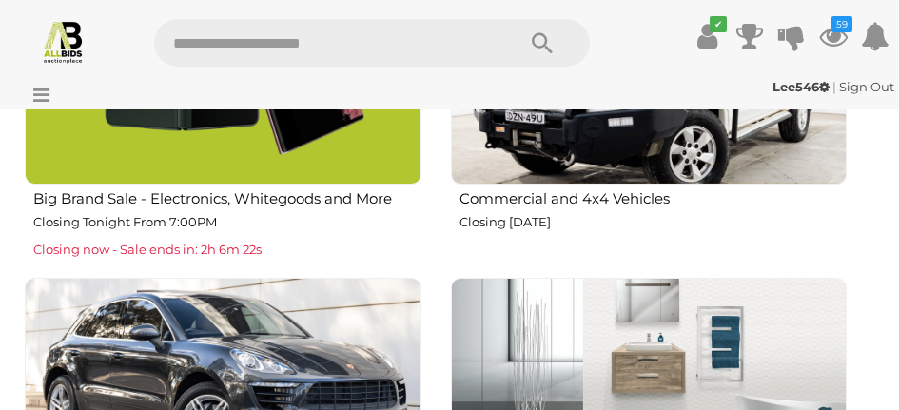
scroll to position [1790, 0]
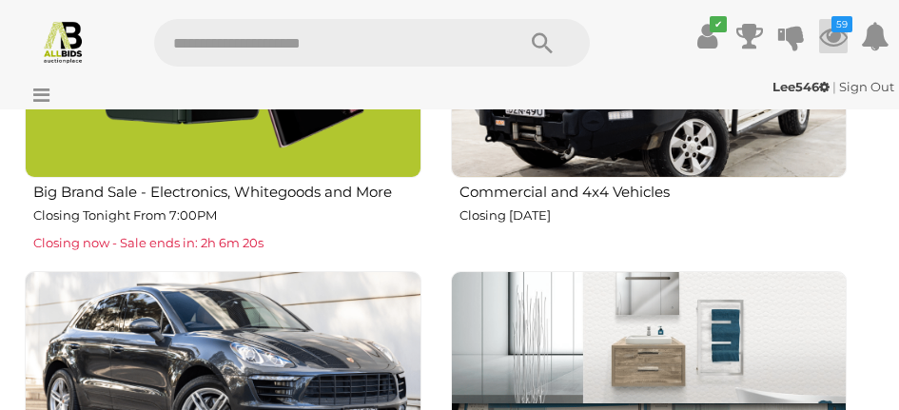
click at [836, 36] on icon at bounding box center [833, 36] width 29 height 34
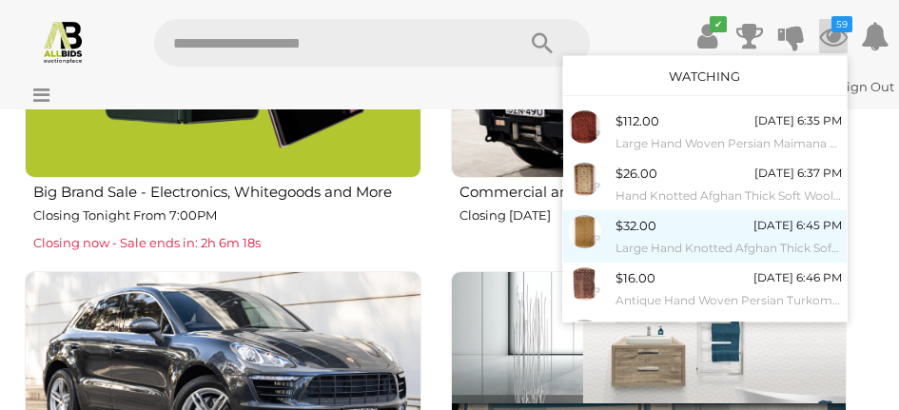
scroll to position [341, 0]
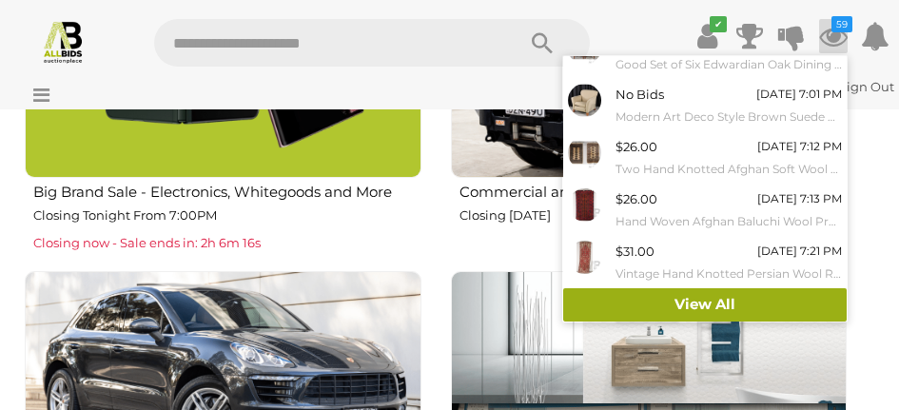
click at [704, 305] on link "View All" at bounding box center [705, 304] width 284 height 33
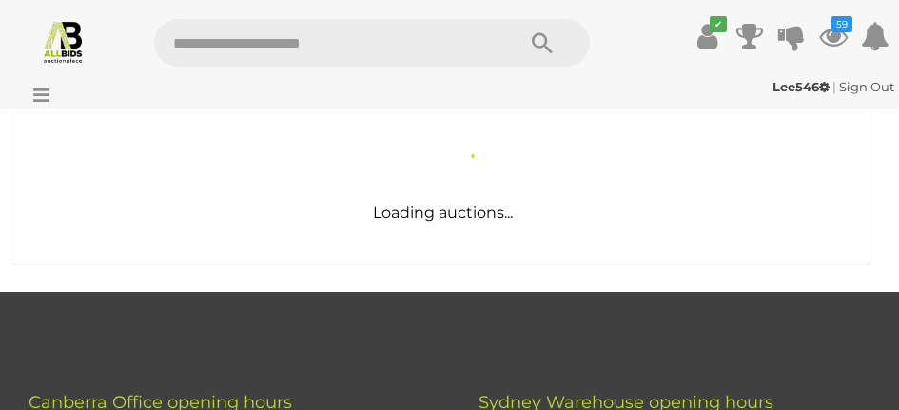
scroll to position [459, 0]
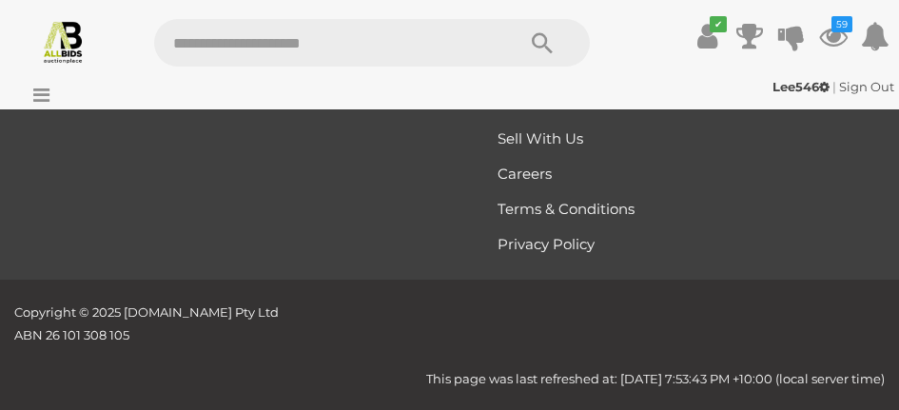
scroll to position [28457, 0]
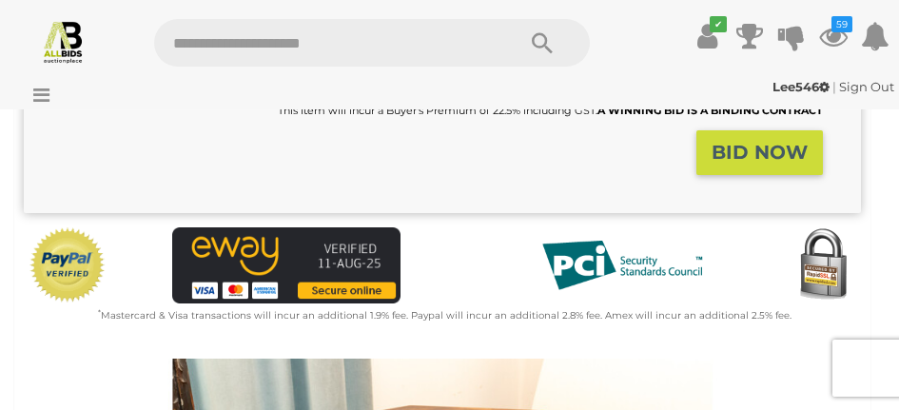
scroll to position [360, 0]
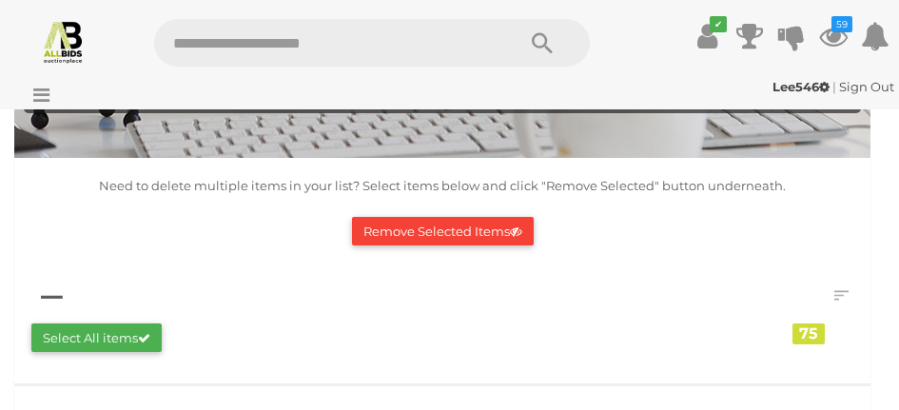
scroll to position [153, 0]
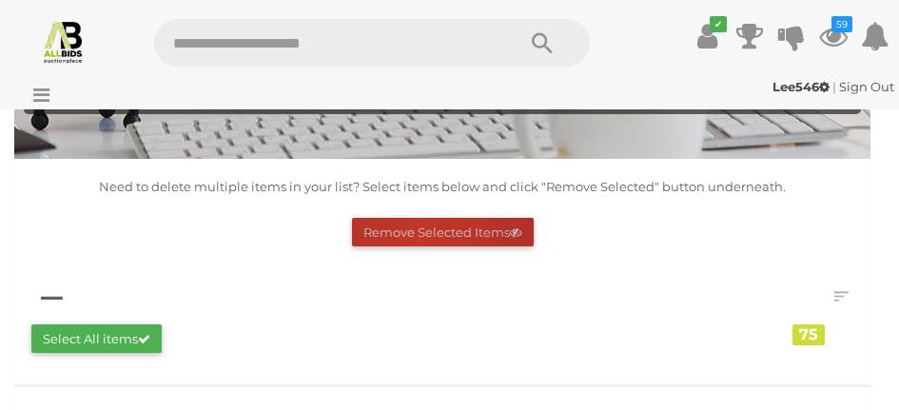
click at [416, 238] on button "Remove Selected Items" at bounding box center [443, 233] width 182 height 30
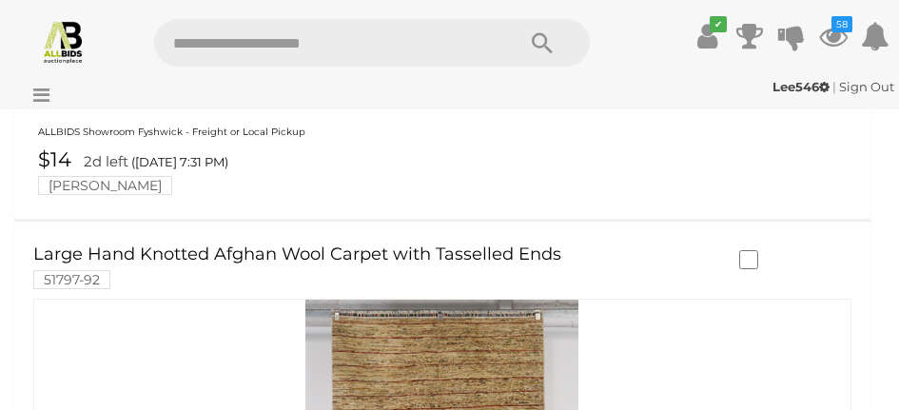
scroll to position [6686, 0]
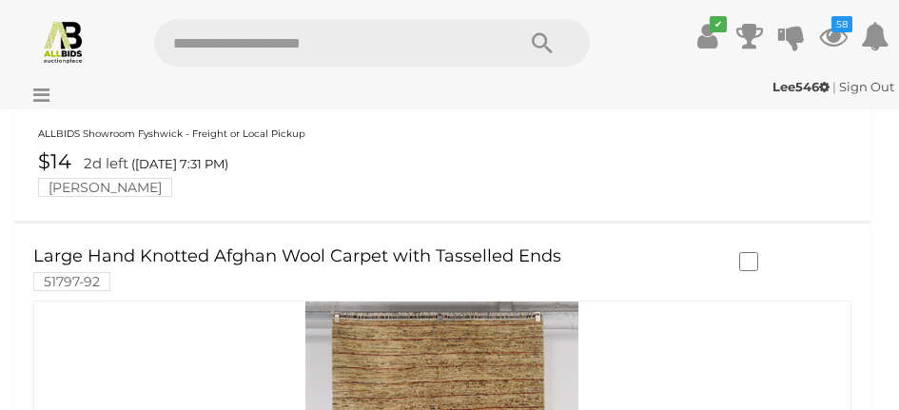
click at [742, 257] on div at bounding box center [795, 263] width 141 height 41
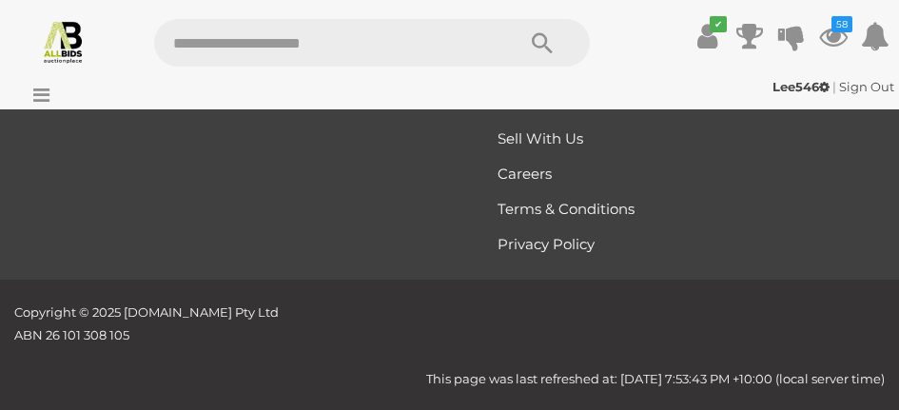
scroll to position [43990, 0]
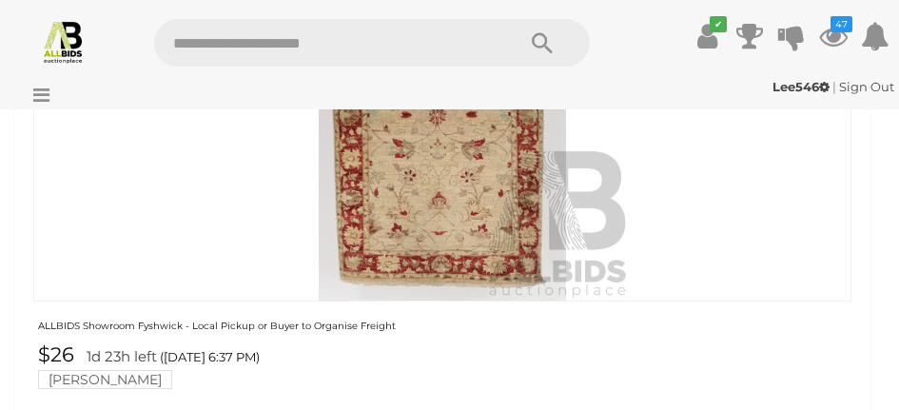
scroll to position [0, 0]
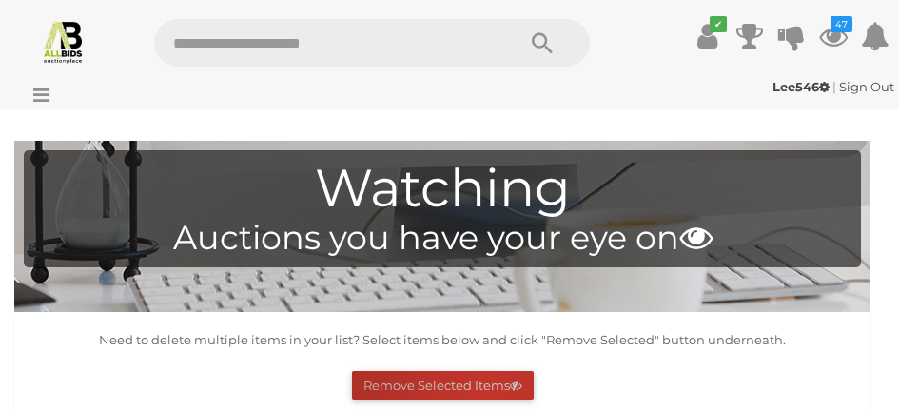
click at [484, 391] on button "Remove Selected Items" at bounding box center [443, 386] width 182 height 30
click at [481, 378] on button "Remove Selected Items" at bounding box center [443, 386] width 182 height 30
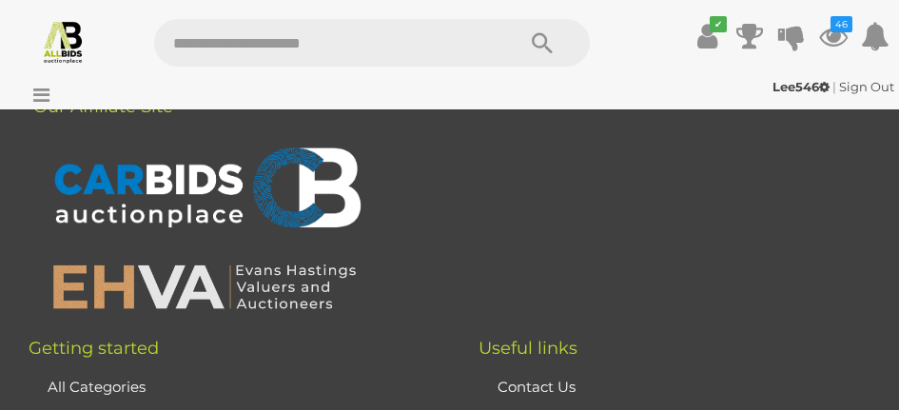
scroll to position [19285, 0]
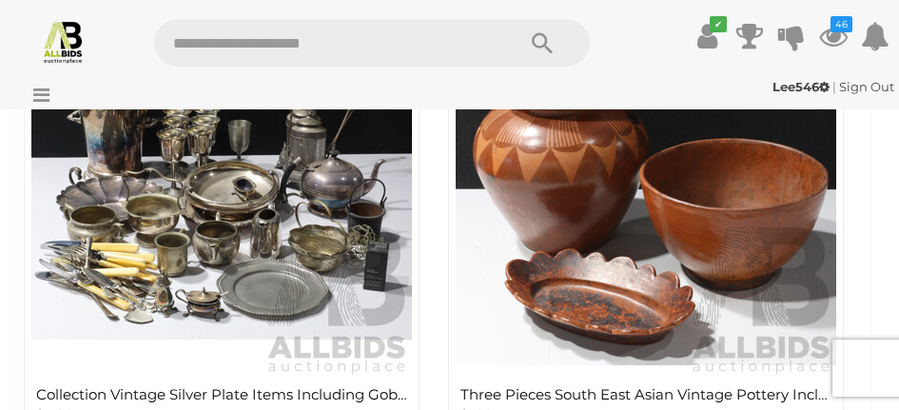
scroll to position [3945, 0]
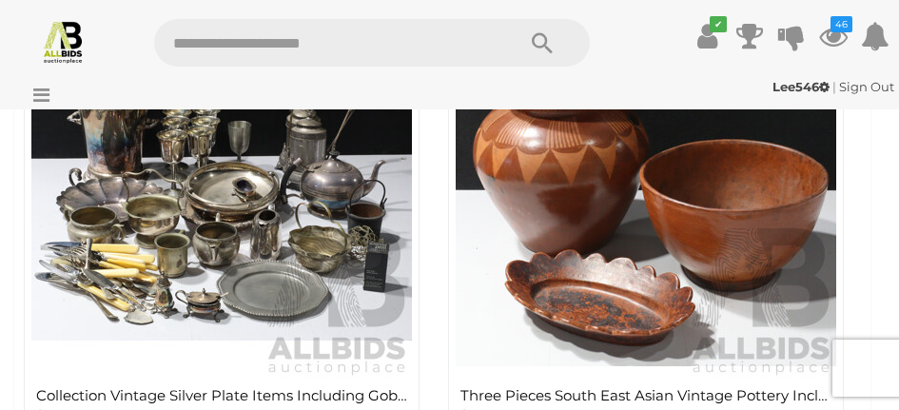
click at [651, 212] on img at bounding box center [646, 187] width 381 height 381
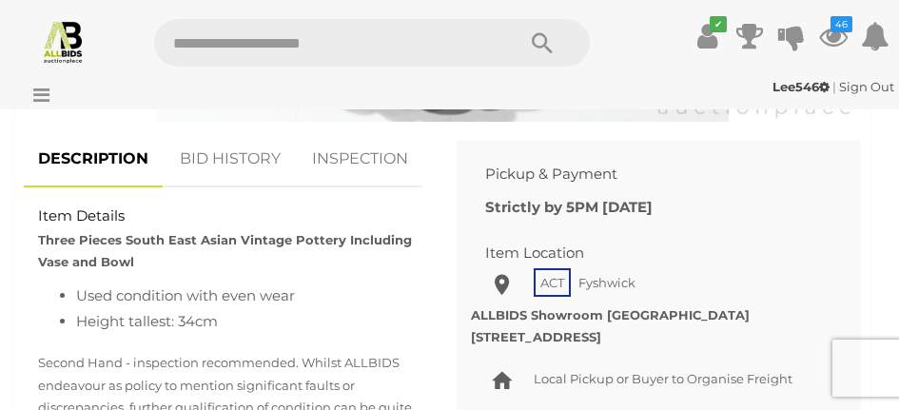
scroll to position [1222, 0]
click at [242, 161] on link "BID HISTORY" at bounding box center [230, 158] width 129 height 56
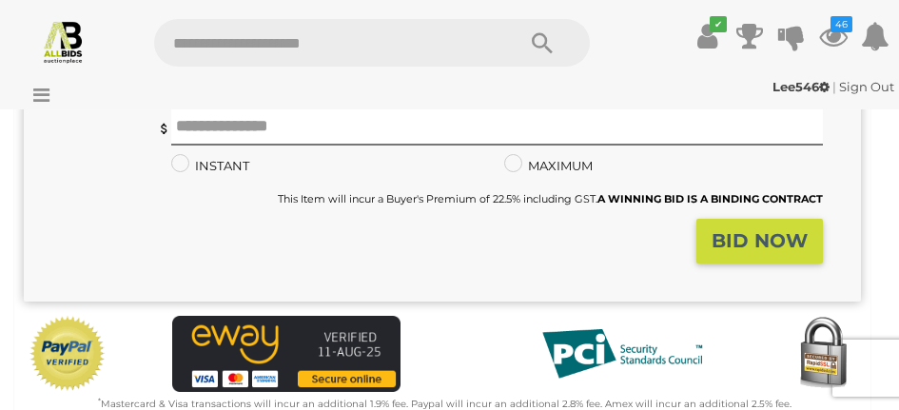
scroll to position [350, 0]
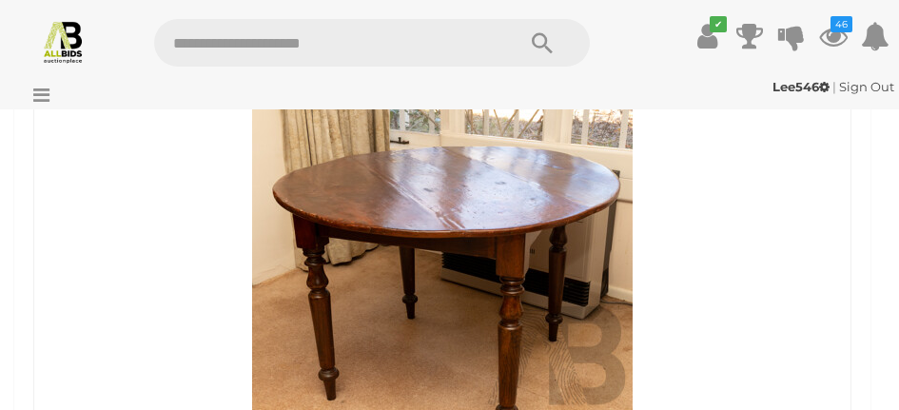
scroll to position [6348, 0]
click at [441, 278] on img at bounding box center [442, 264] width 381 height 381
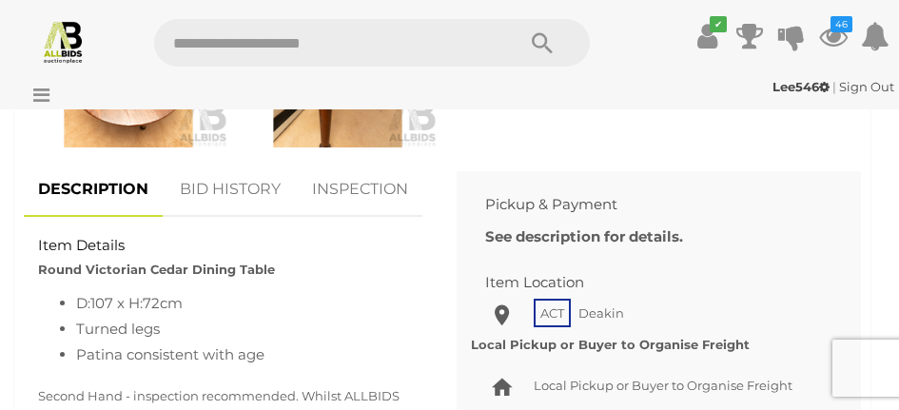
scroll to position [1308, 0]
